Goal: Task Accomplishment & Management: Manage account settings

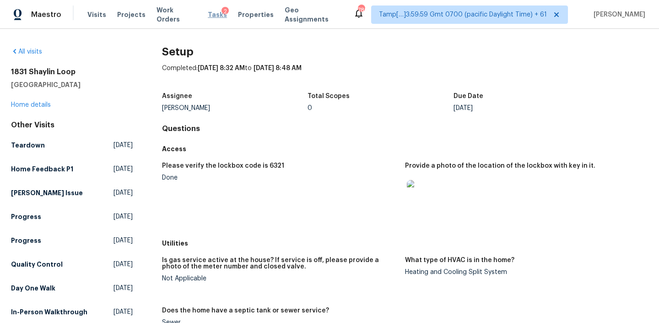
click at [208, 15] on span "Tasks" at bounding box center [217, 14] width 19 height 6
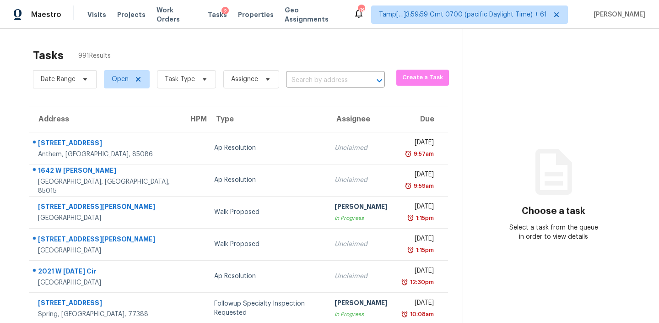
click at [314, 77] on input "text" at bounding box center [322, 80] width 73 height 14
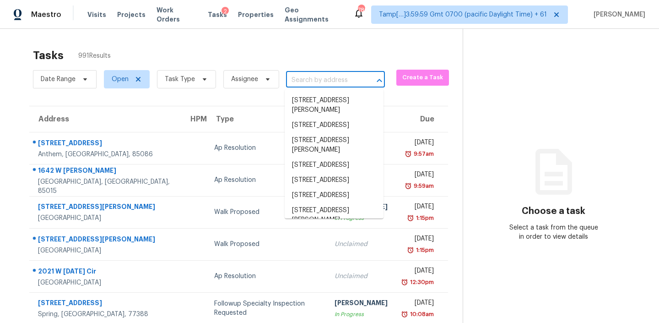
paste input "[STREET_ADDRESS]"
type input "[STREET_ADDRESS]"
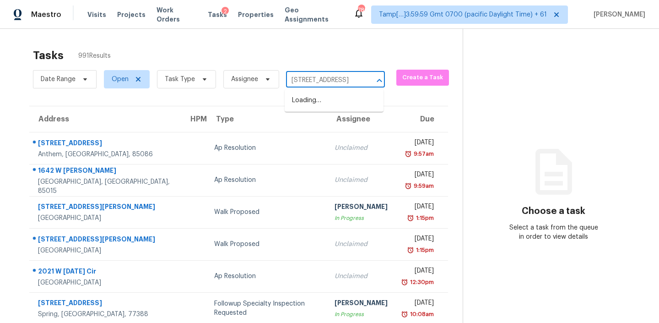
scroll to position [0, 39]
click at [305, 108] on li "[STREET_ADDRESS]" at bounding box center [334, 100] width 99 height 15
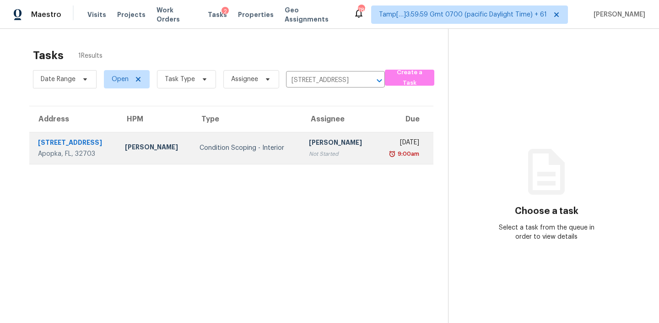
click at [384, 146] on div "[DATE]" at bounding box center [402, 143] width 36 height 11
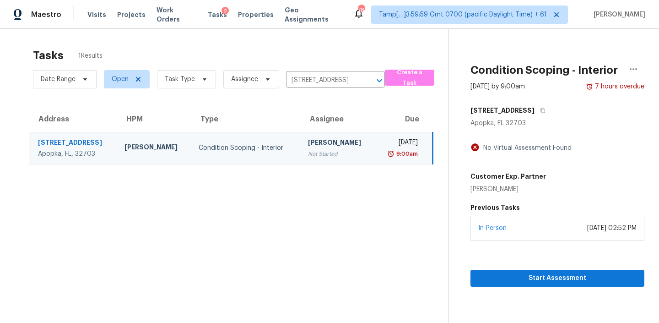
scroll to position [29, 0]
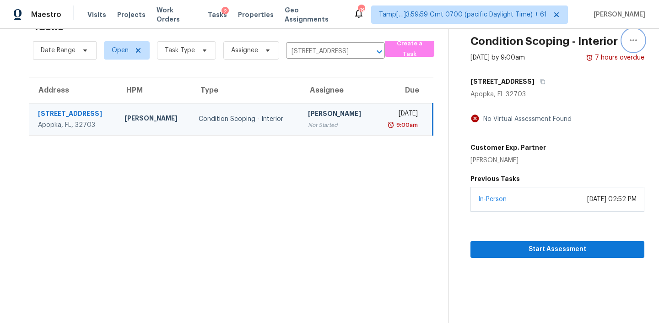
click at [635, 33] on button "button" at bounding box center [634, 40] width 22 height 22
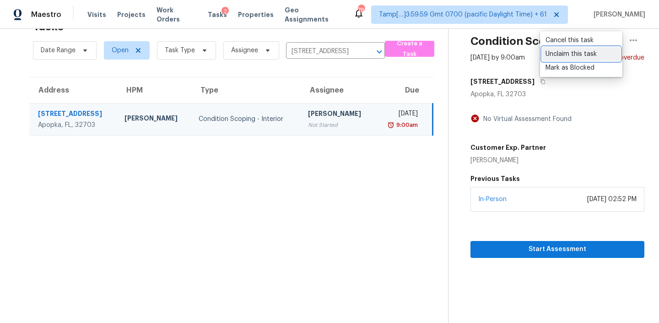
click at [560, 54] on div "Unclaim this task" at bounding box center [581, 53] width 71 height 9
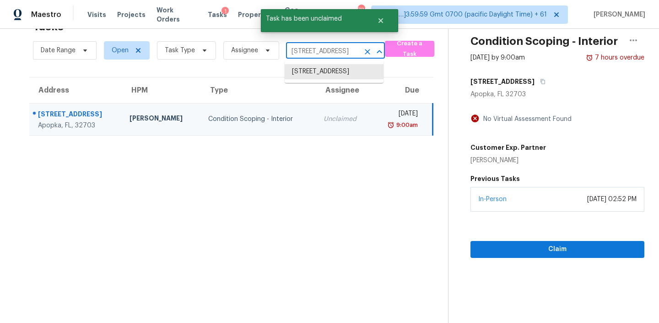
click at [355, 51] on input "[STREET_ADDRESS]" at bounding box center [322, 51] width 73 height 14
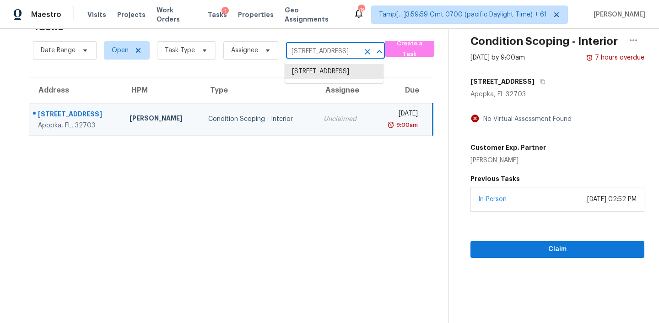
paste input "[STREET_ADDRESS]"
type input "[STREET_ADDRESS]"
click at [330, 74] on li "[STREET_ADDRESS]" at bounding box center [334, 71] width 99 height 15
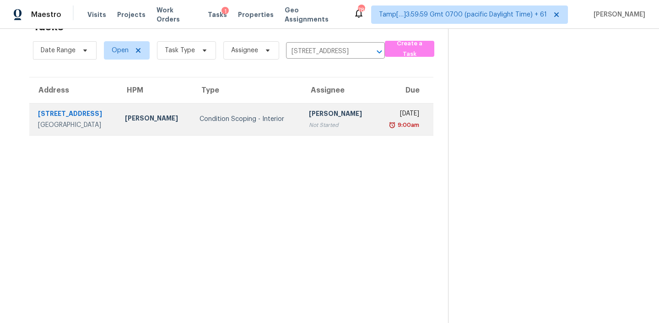
click at [384, 119] on div "[DATE]" at bounding box center [402, 114] width 36 height 11
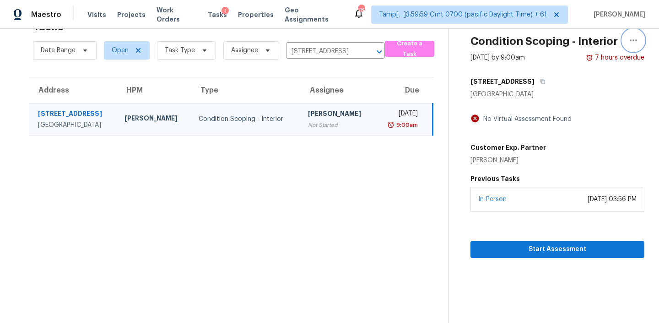
click at [634, 43] on icon "button" at bounding box center [633, 40] width 11 height 11
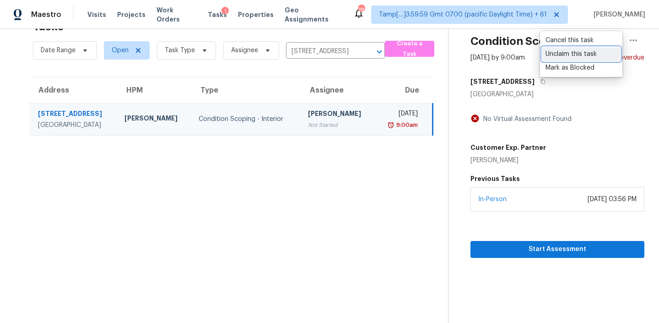
click at [548, 53] on div "Unclaim this task" at bounding box center [581, 53] width 71 height 9
